Goal: Task Accomplishment & Management: Use online tool/utility

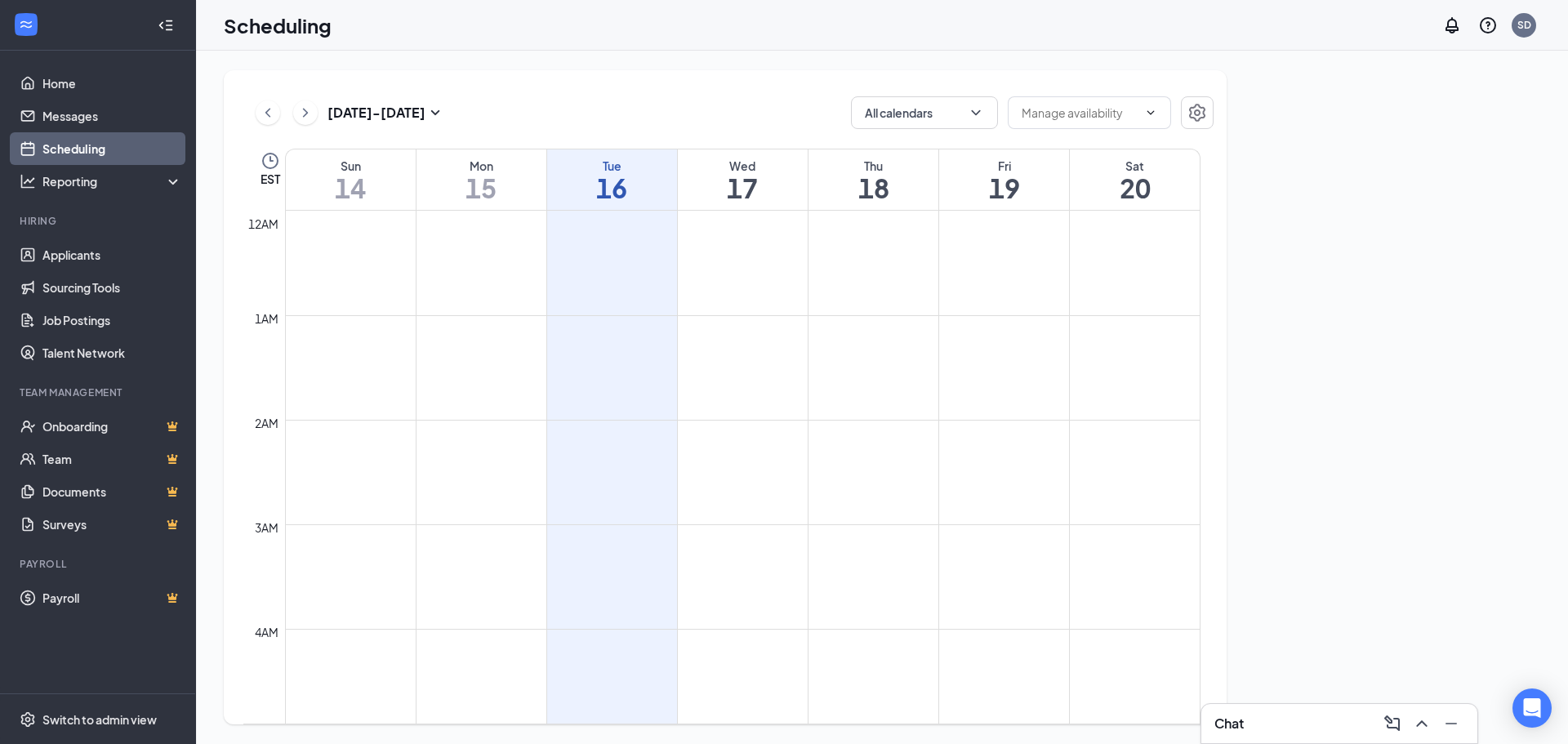
scroll to position [803, 0]
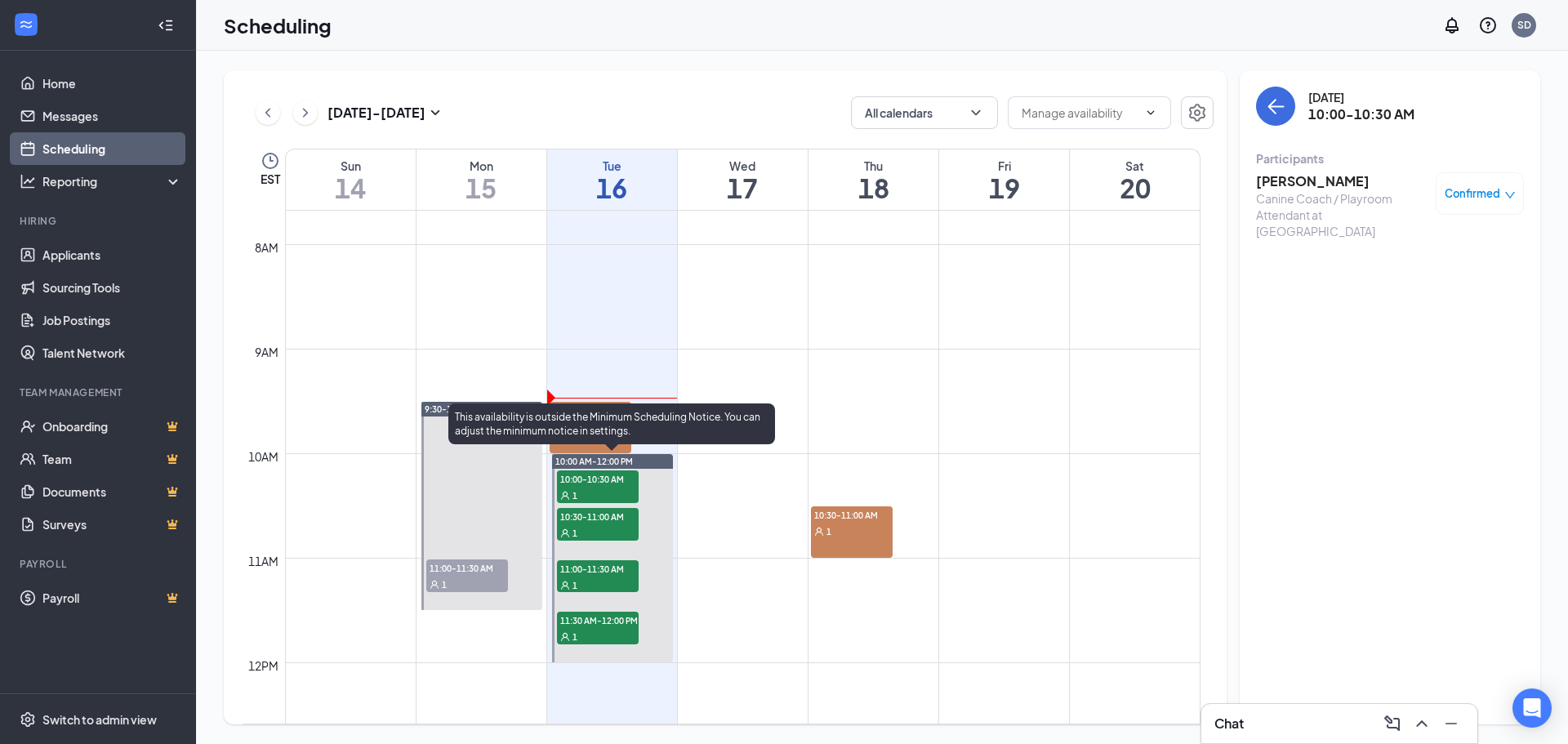
click at [572, 428] on div "This availability is outside the Minimum Scheduling Notice. You can adjust the …" at bounding box center [612, 424] width 327 height 41
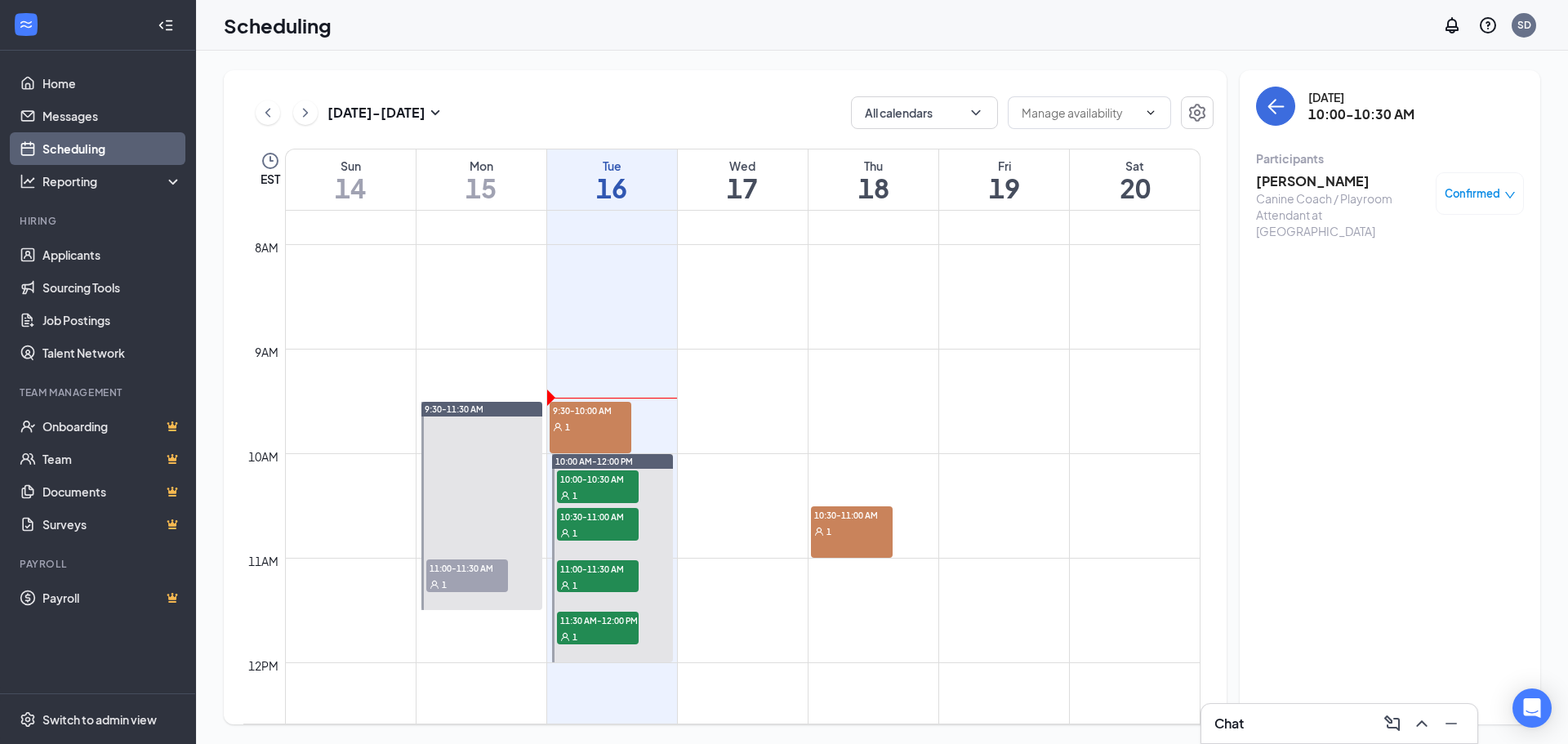
click at [637, 424] on div "9:30-10:00 AM 1" at bounding box center [612, 428] width 123 height 51
click at [595, 431] on div "1" at bounding box center [591, 426] width 82 height 16
click at [588, 414] on span "9:30-10:00 AM" at bounding box center [591, 410] width 82 height 16
click at [1298, 184] on h3 "[PERSON_NAME]" at bounding box center [1342, 181] width 172 height 18
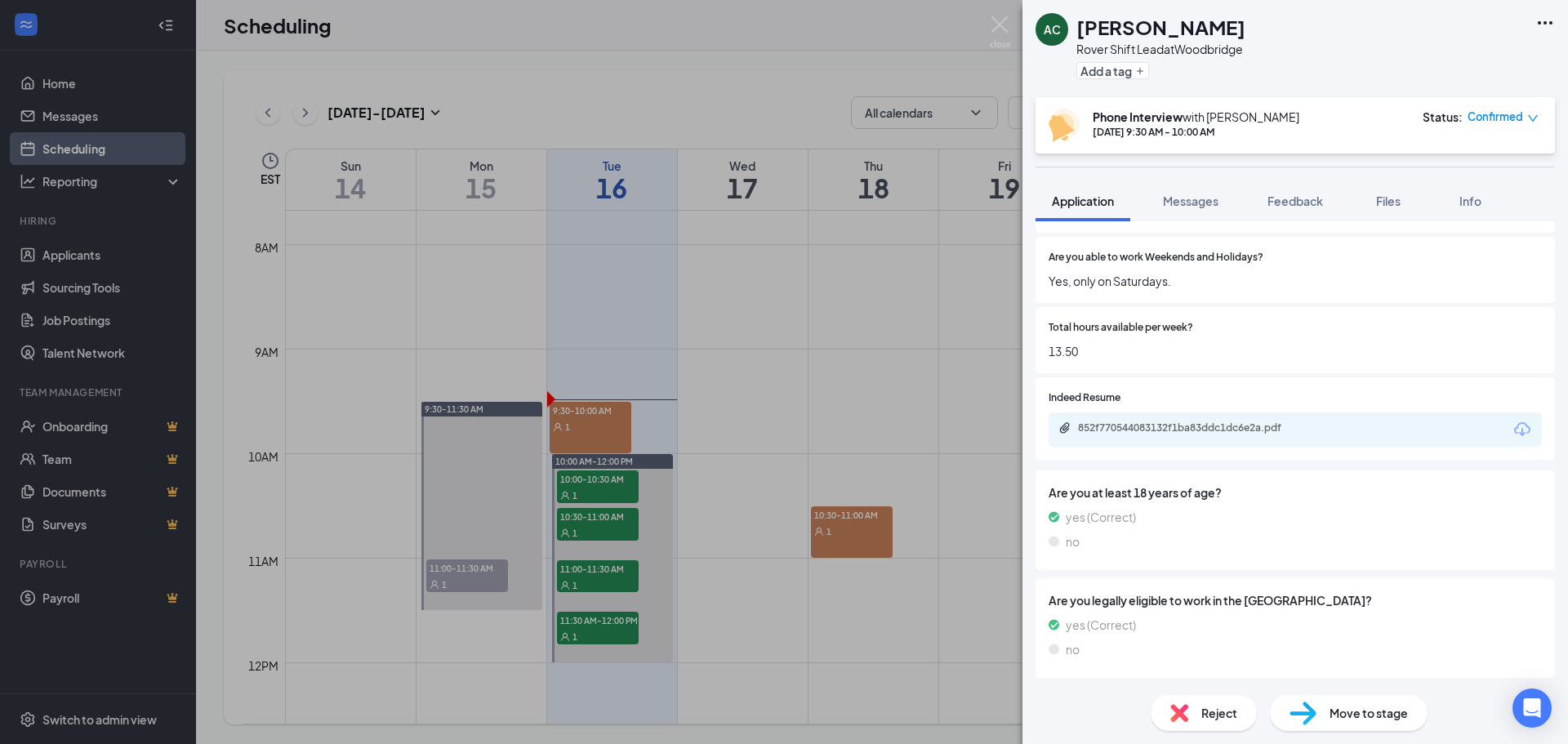
scroll to position [1319, 0]
click at [1223, 435] on div "852f770544083132f1ba83ddc1dc6e2a.pdf" at bounding box center [1192, 429] width 229 height 13
click at [1005, 31] on img at bounding box center [1000, 32] width 21 height 32
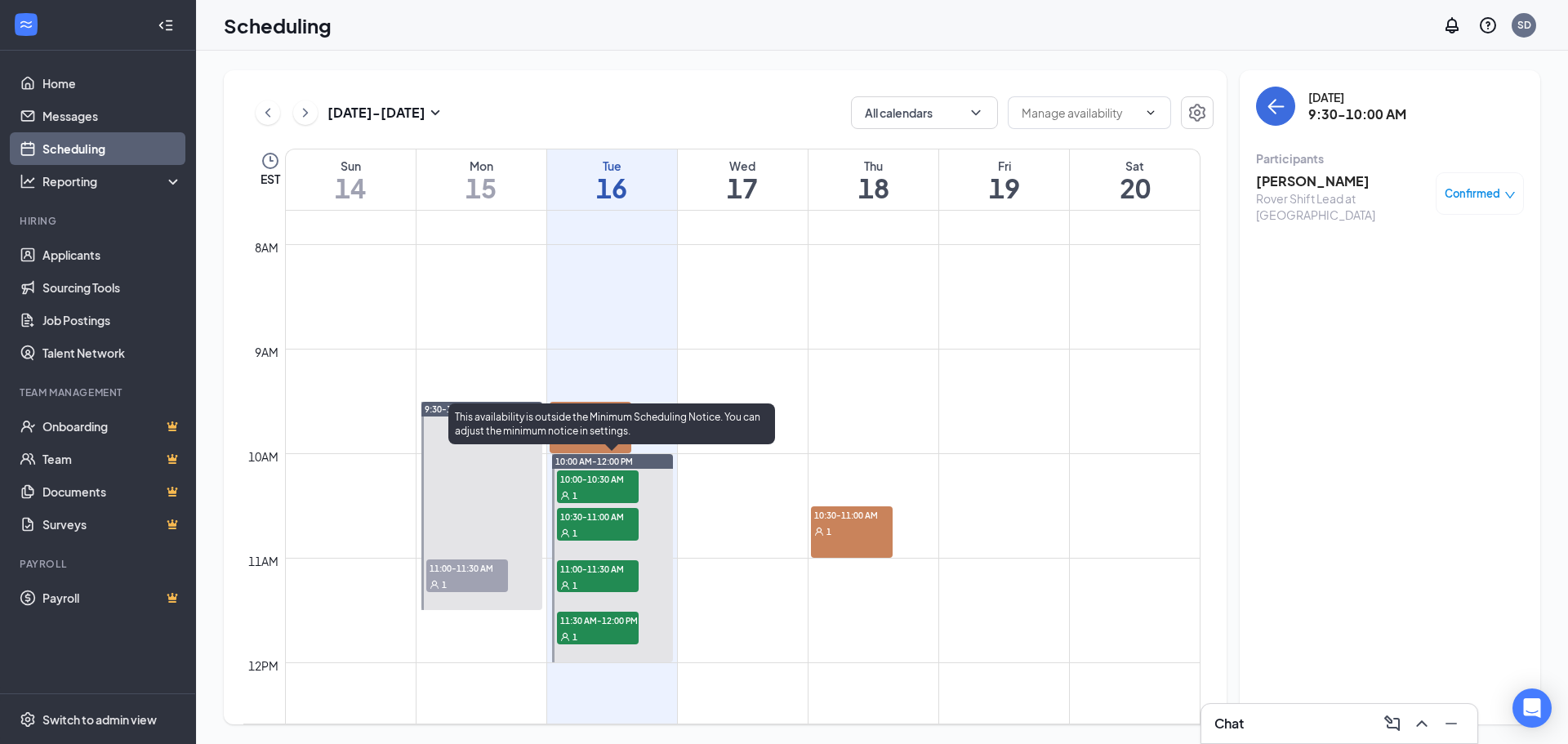
click at [615, 483] on span "10:00-10:30 AM" at bounding box center [598, 478] width 82 height 16
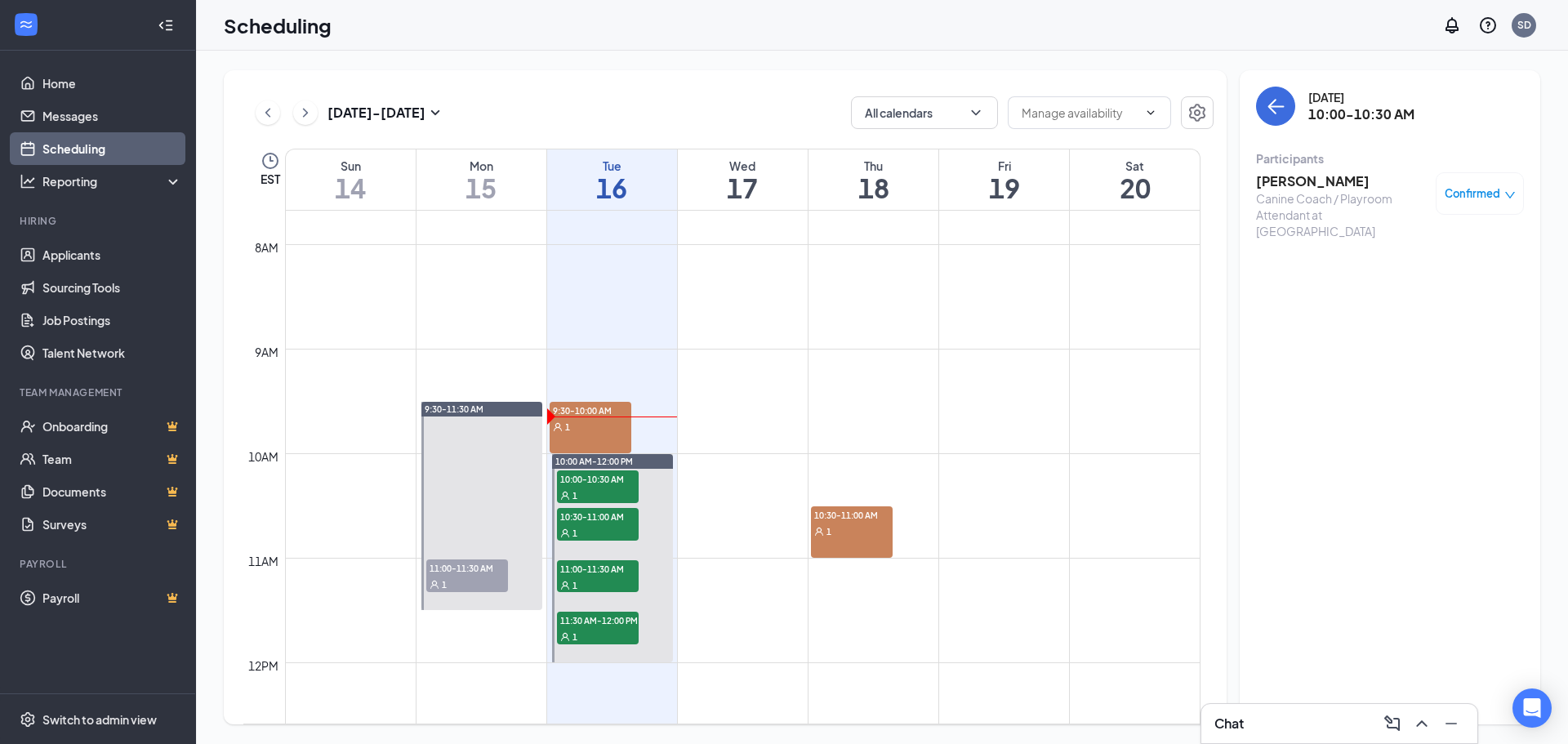
click at [575, 411] on span "9:30-10:00 AM" at bounding box center [591, 410] width 82 height 16
click at [1258, 735] on div "Chat" at bounding box center [1339, 724] width 250 height 27
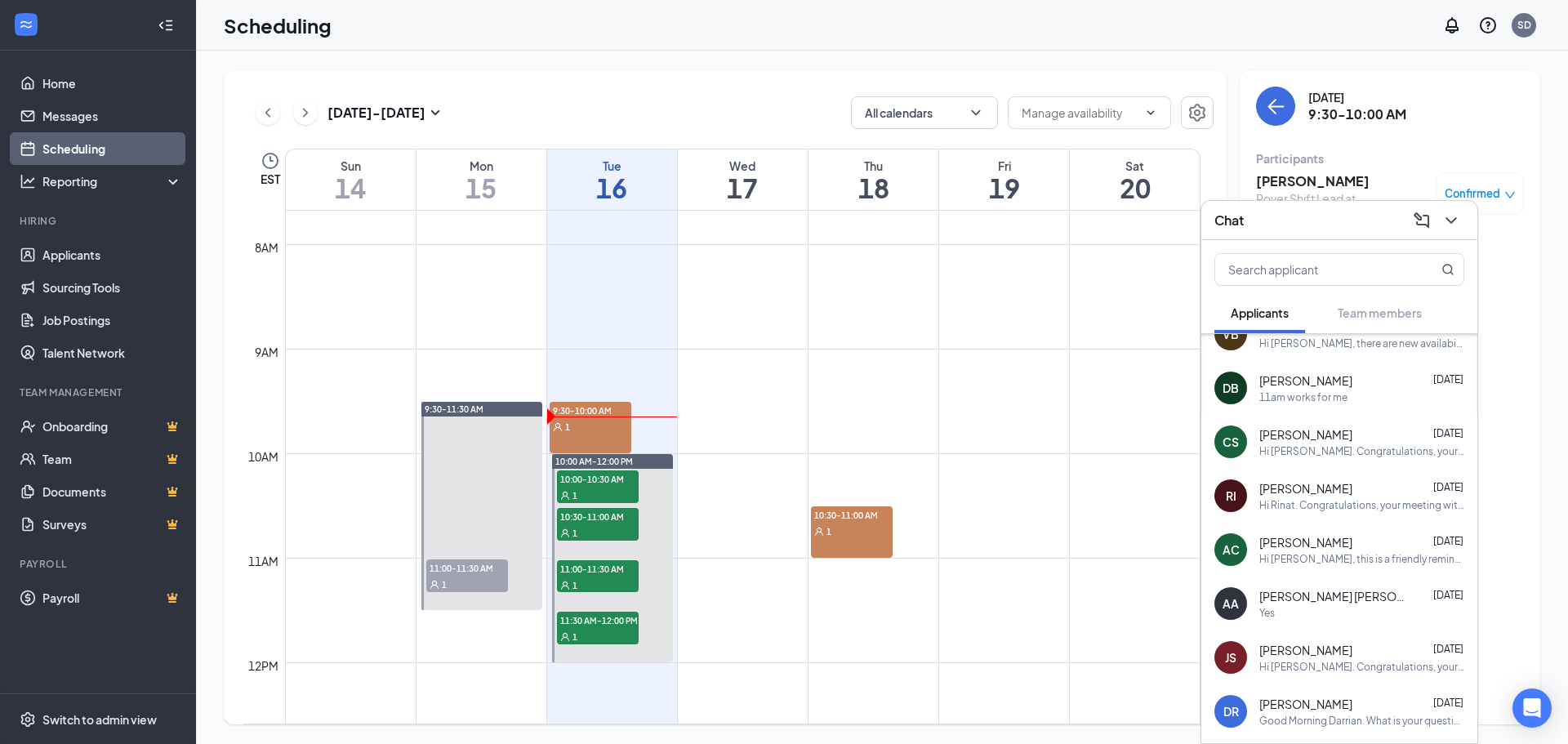
scroll to position [751, 0]
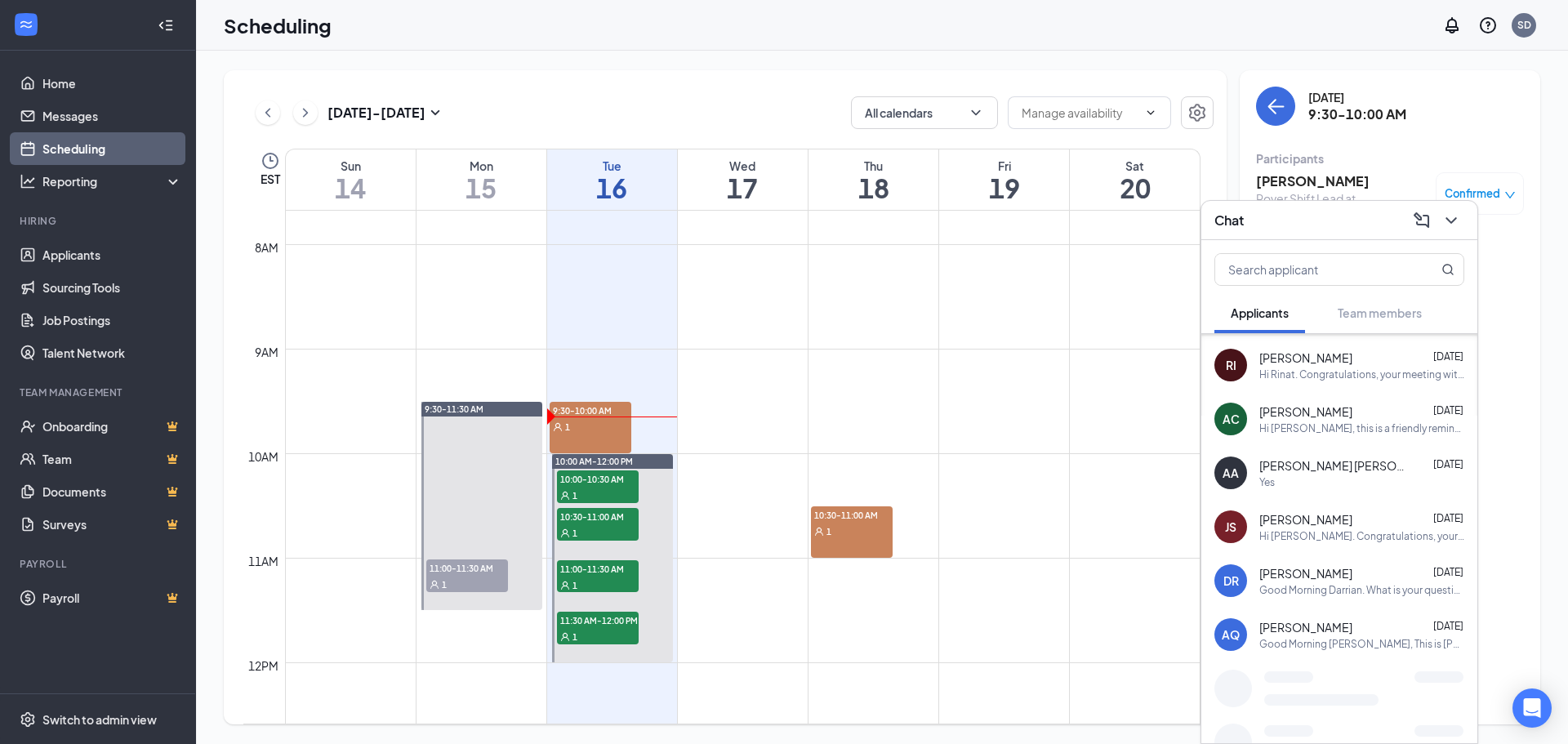
click at [1347, 410] on span "[PERSON_NAME]" at bounding box center [1306, 411] width 93 height 16
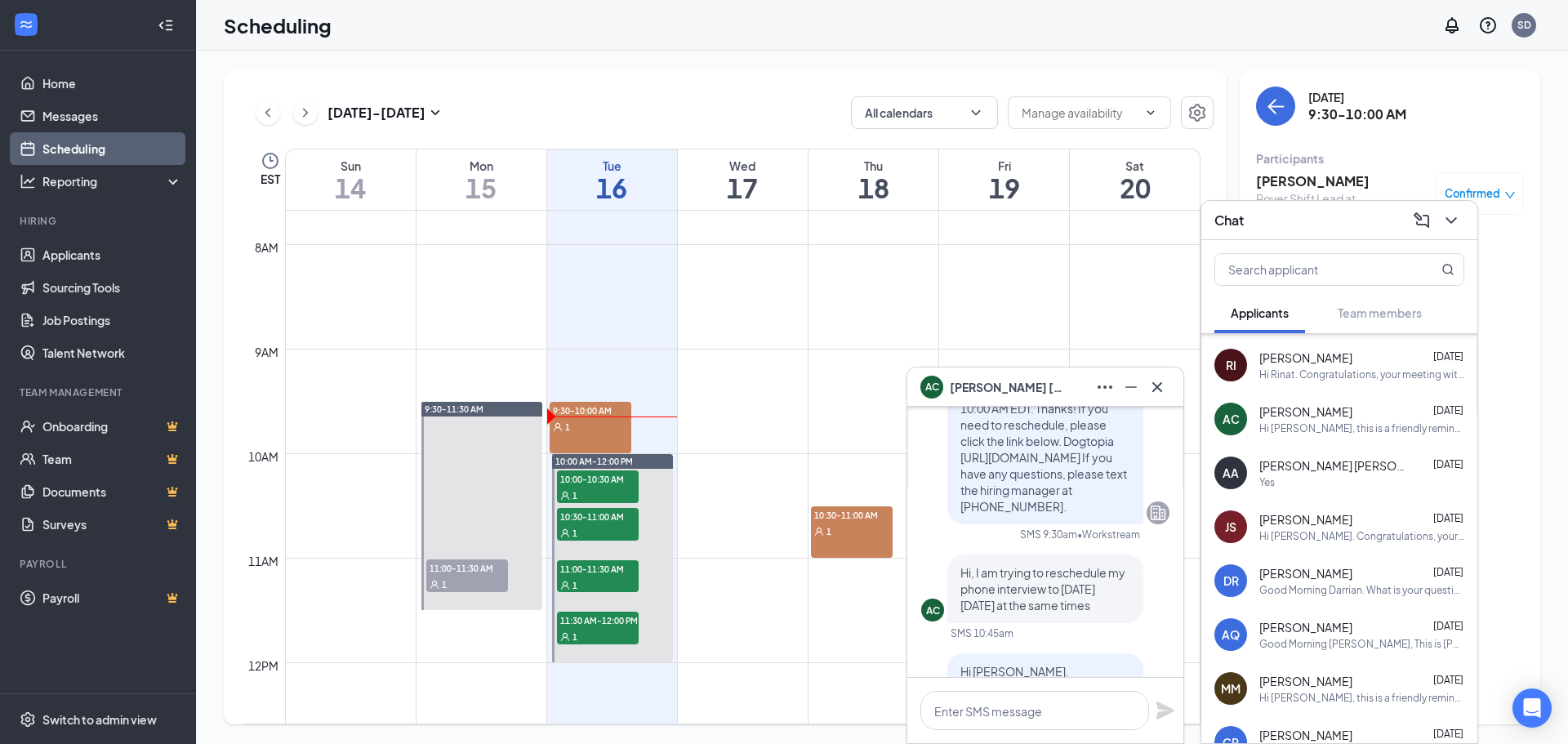
scroll to position [-409, 0]
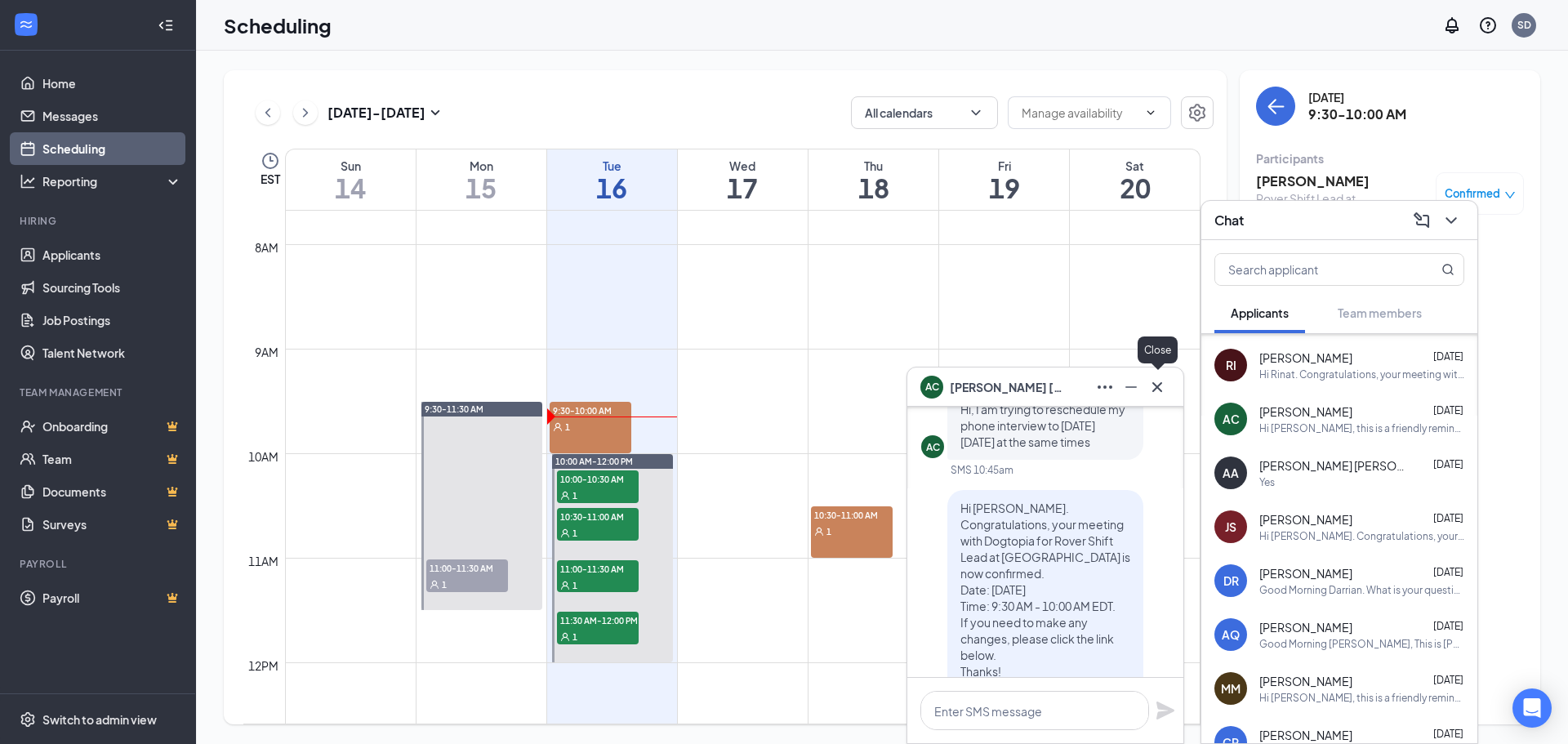
click at [1160, 394] on icon "Cross" at bounding box center [1157, 387] width 20 height 20
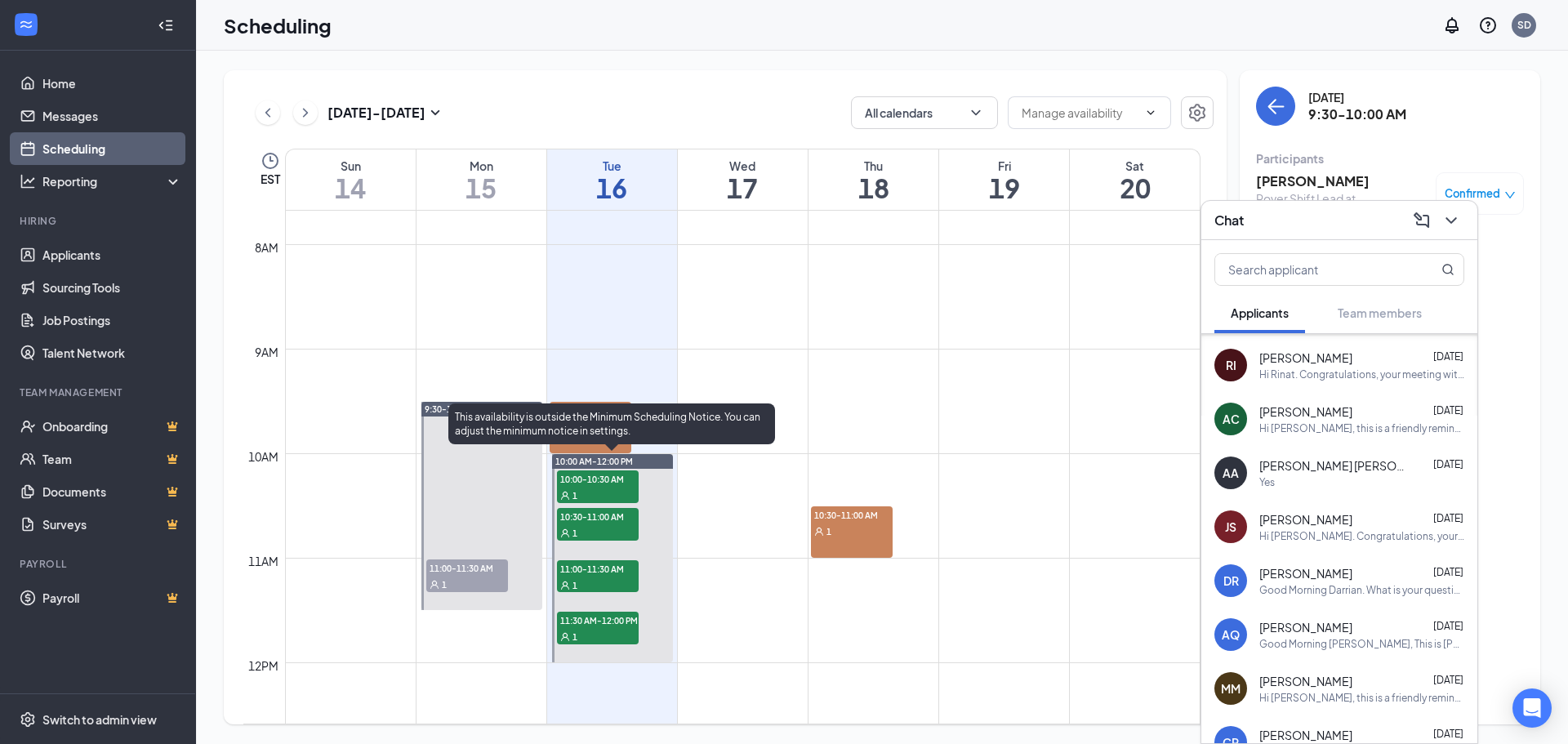
click at [598, 488] on div "1" at bounding box center [598, 495] width 82 height 16
click at [601, 487] on div "1" at bounding box center [598, 495] width 82 height 16
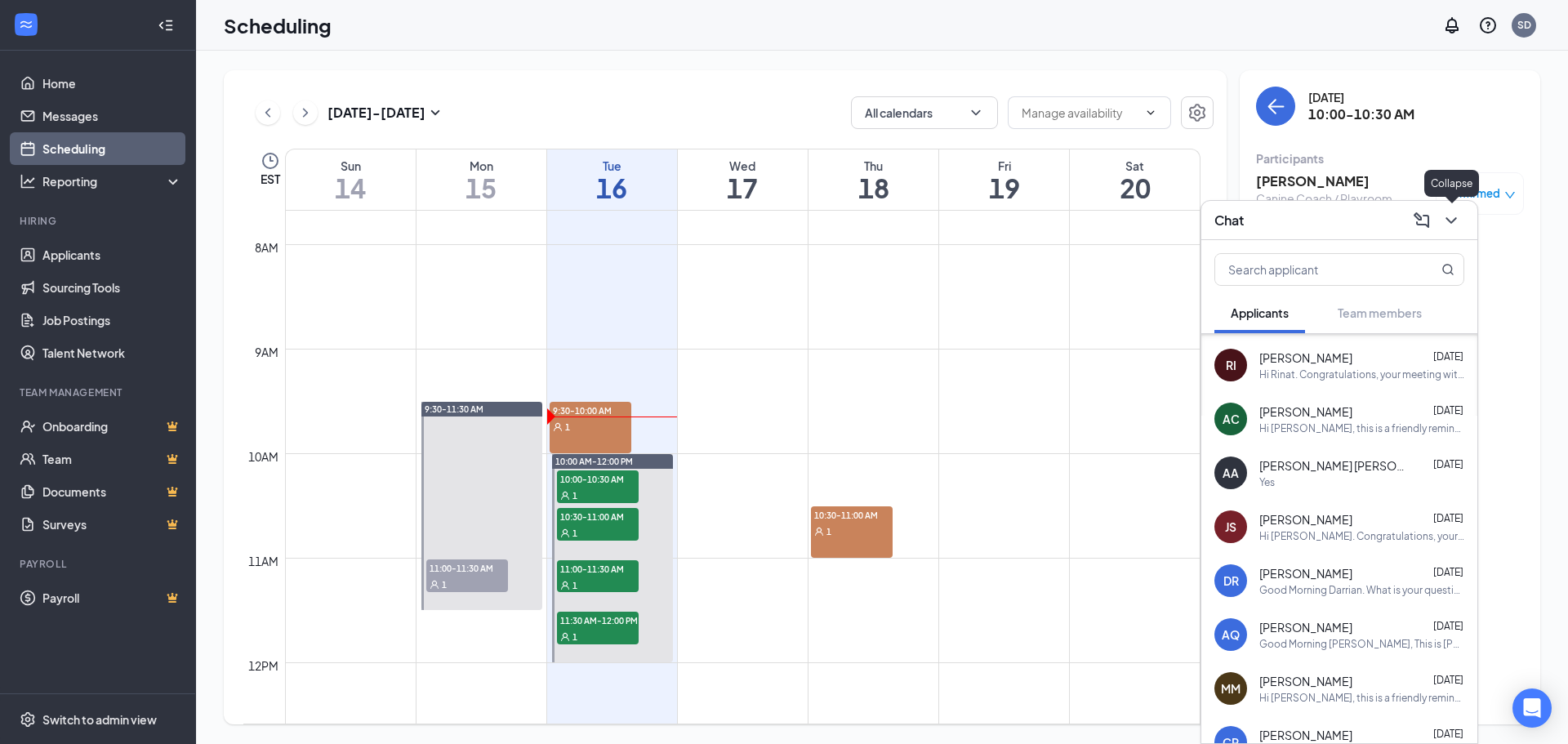
click at [1456, 216] on icon "ChevronDown" at bounding box center [1451, 220] width 20 height 20
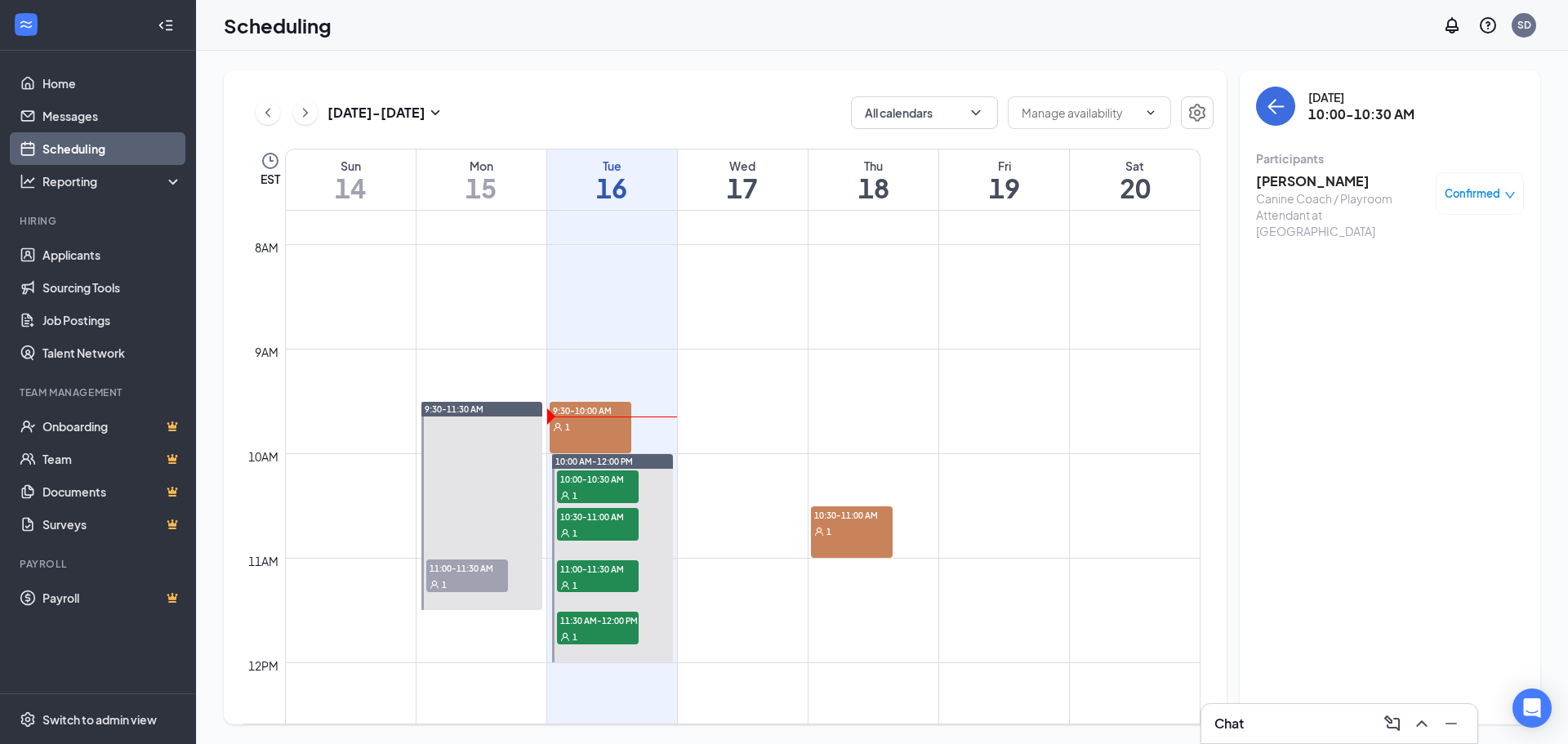
click at [1307, 183] on h3 "[PERSON_NAME]" at bounding box center [1342, 181] width 172 height 18
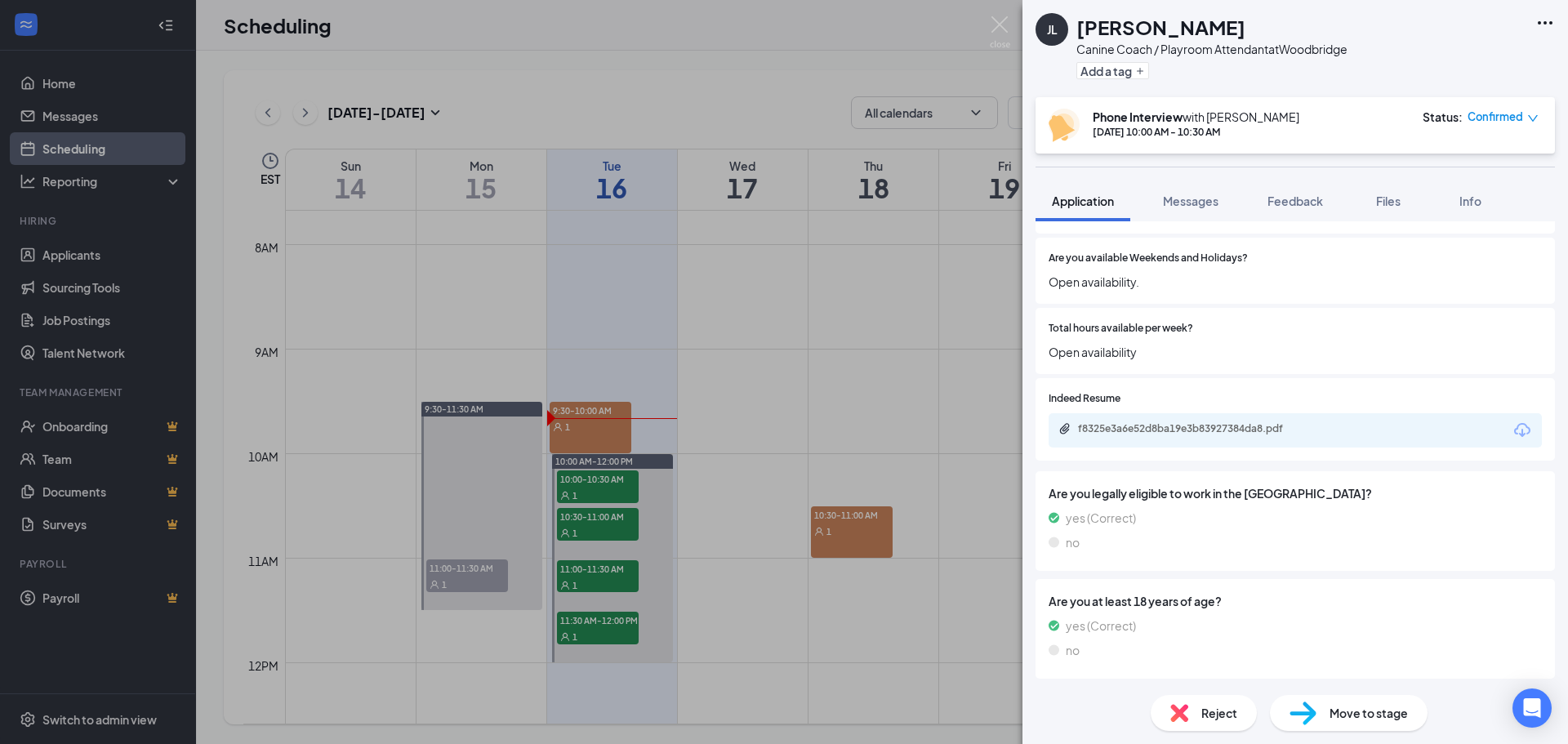
scroll to position [987, 0]
click at [1091, 431] on div "f8325e3a6e52d8ba19e3b83927384da8.pdf" at bounding box center [1192, 429] width 229 height 13
